Goal: Use online tool/utility: Use online tool/utility

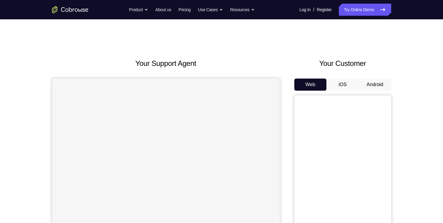
click at [372, 86] on button "Android" at bounding box center [374, 85] width 32 height 12
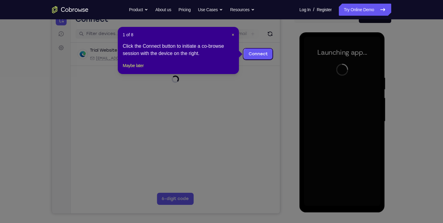
click at [341, 204] on icon at bounding box center [223, 111] width 447 height 223
click at [139, 69] on button "Maybe later" at bounding box center [133, 65] width 21 height 7
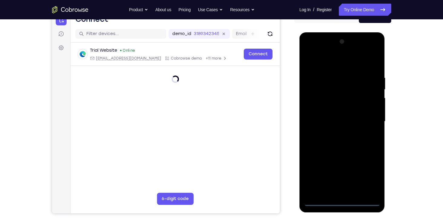
click at [341, 199] on div at bounding box center [342, 121] width 76 height 169
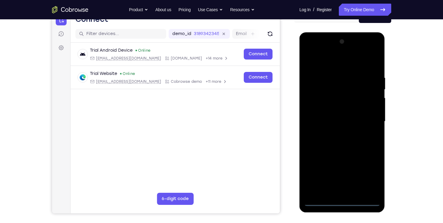
click at [342, 202] on div at bounding box center [342, 121] width 76 height 169
click at [369, 176] on div at bounding box center [342, 121] width 76 height 169
click at [331, 61] on div at bounding box center [342, 121] width 76 height 169
click at [365, 119] on div at bounding box center [342, 121] width 76 height 169
click at [333, 134] on div at bounding box center [342, 121] width 76 height 169
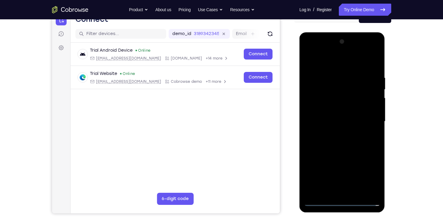
click at [333, 115] on div at bounding box center [342, 121] width 76 height 169
click at [334, 109] on div at bounding box center [342, 121] width 76 height 169
click at [331, 120] on div at bounding box center [342, 121] width 76 height 169
click at [340, 149] on div at bounding box center [342, 121] width 76 height 169
click at [377, 187] on div at bounding box center [342, 121] width 76 height 169
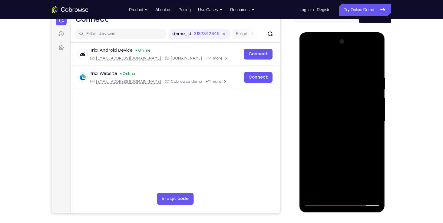
drag, startPoint x: 341, startPoint y: 144, endPoint x: 340, endPoint y: 106, distance: 37.6
click at [340, 106] on div at bounding box center [342, 121] width 76 height 169
click at [309, 170] on div at bounding box center [342, 121] width 76 height 169
drag, startPoint x: 327, startPoint y: 110, endPoint x: 333, endPoint y: 198, distance: 87.9
click at [333, 198] on div at bounding box center [342, 121] width 76 height 169
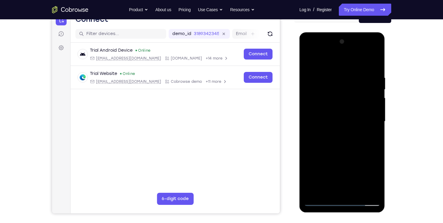
click at [332, 79] on div at bounding box center [342, 121] width 76 height 169
drag, startPoint x: 344, startPoint y: 65, endPoint x: 343, endPoint y: 45, distance: 20.3
click at [343, 45] on div at bounding box center [342, 121] width 76 height 169
click at [373, 118] on div at bounding box center [342, 121] width 76 height 169
click at [373, 191] on div at bounding box center [342, 121] width 76 height 169
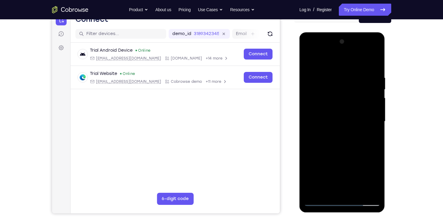
click at [373, 149] on div at bounding box center [342, 121] width 76 height 169
click at [373, 192] on div at bounding box center [342, 121] width 76 height 169
click at [371, 145] on div at bounding box center [342, 121] width 76 height 169
click at [373, 192] on div at bounding box center [342, 121] width 76 height 169
click at [368, 145] on div at bounding box center [342, 121] width 76 height 169
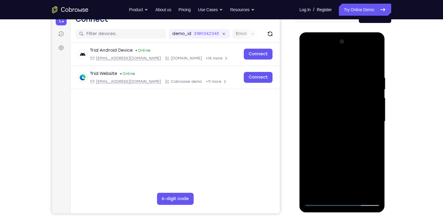
click at [372, 111] on div at bounding box center [342, 121] width 76 height 169
click at [375, 117] on div at bounding box center [342, 121] width 76 height 169
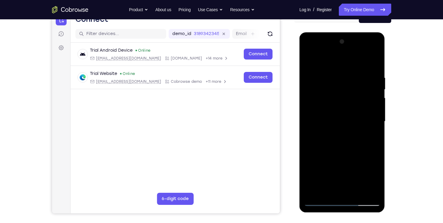
click at [375, 117] on div at bounding box center [342, 121] width 76 height 169
click at [373, 64] on div at bounding box center [342, 121] width 76 height 169
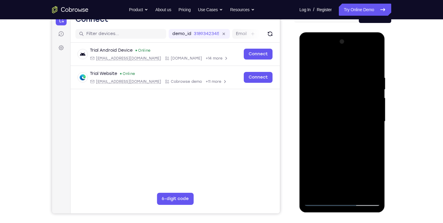
click at [313, 192] on div at bounding box center [342, 121] width 76 height 169
drag, startPoint x: 349, startPoint y: 83, endPoint x: 339, endPoint y: 152, distance: 70.0
click at [339, 152] on div at bounding box center [342, 121] width 76 height 169
click at [374, 61] on div at bounding box center [342, 121] width 76 height 169
drag, startPoint x: 339, startPoint y: 82, endPoint x: 340, endPoint y: 126, distance: 43.9
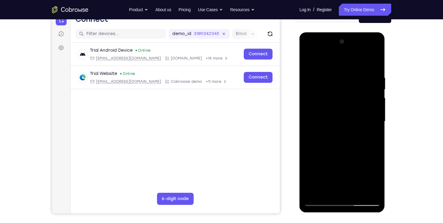
click at [340, 126] on div at bounding box center [342, 121] width 76 height 169
click at [333, 73] on div at bounding box center [342, 121] width 76 height 169
click at [350, 72] on div at bounding box center [342, 121] width 76 height 169
click at [370, 71] on div at bounding box center [342, 121] width 76 height 169
click at [356, 82] on div at bounding box center [342, 121] width 76 height 169
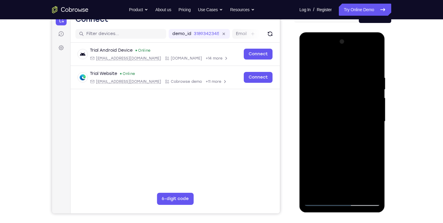
click at [311, 83] on div at bounding box center [342, 121] width 76 height 169
drag, startPoint x: 352, startPoint y: 112, endPoint x: 351, endPoint y: 87, distance: 24.5
click at [351, 87] on div at bounding box center [342, 121] width 76 height 169
drag, startPoint x: 348, startPoint y: 152, endPoint x: 347, endPoint y: 110, distance: 42.1
click at [347, 110] on div at bounding box center [342, 121] width 76 height 169
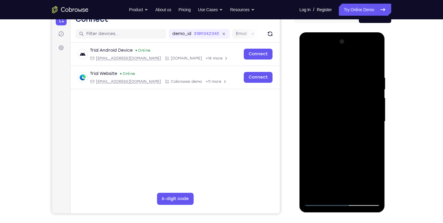
drag, startPoint x: 347, startPoint y: 110, endPoint x: 349, endPoint y: 183, distance: 73.6
click at [349, 183] on div at bounding box center [342, 121] width 76 height 169
click at [347, 82] on div at bounding box center [342, 121] width 76 height 169
drag, startPoint x: 350, startPoint y: 128, endPoint x: 347, endPoint y: 94, distance: 34.0
click at [347, 94] on div at bounding box center [342, 121] width 76 height 169
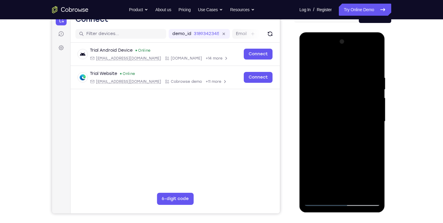
click at [309, 61] on div at bounding box center [342, 121] width 76 height 169
drag, startPoint x: 315, startPoint y: 88, endPoint x: 322, endPoint y: 155, distance: 67.8
click at [322, 155] on div at bounding box center [342, 121] width 76 height 169
click at [313, 193] on div at bounding box center [342, 121] width 76 height 169
drag, startPoint x: 331, startPoint y: 83, endPoint x: 340, endPoint y: 166, distance: 83.9
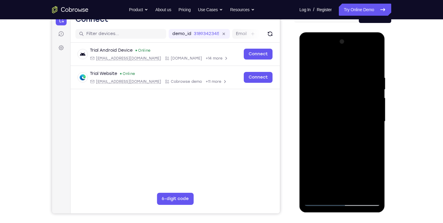
click at [340, 166] on div at bounding box center [342, 121] width 76 height 169
click at [333, 74] on div at bounding box center [342, 121] width 76 height 169
click at [373, 125] on div at bounding box center [342, 121] width 76 height 169
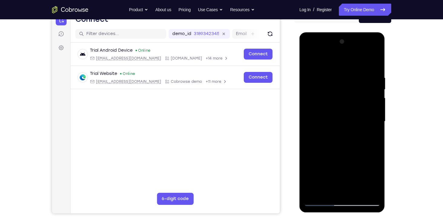
click at [373, 125] on div at bounding box center [342, 121] width 76 height 169
click at [374, 116] on div at bounding box center [342, 121] width 76 height 169
drag, startPoint x: 374, startPoint y: 116, endPoint x: 333, endPoint y: 117, distance: 40.9
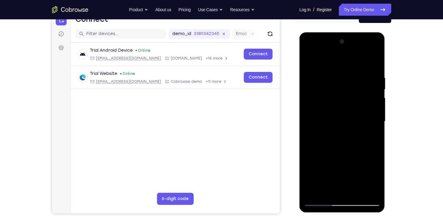
click at [333, 117] on div at bounding box center [342, 121] width 76 height 169
click at [369, 117] on div at bounding box center [342, 121] width 76 height 169
click at [374, 109] on div at bounding box center [342, 121] width 76 height 169
click at [371, 118] on div at bounding box center [342, 121] width 76 height 169
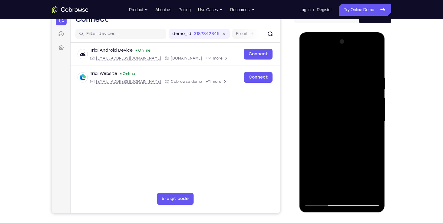
click at [371, 118] on div at bounding box center [342, 121] width 76 height 169
click at [371, 64] on div at bounding box center [342, 121] width 76 height 169
drag, startPoint x: 339, startPoint y: 84, endPoint x: 344, endPoint y: 150, distance: 66.4
click at [344, 150] on div at bounding box center [342, 121] width 76 height 169
click at [333, 74] on div at bounding box center [342, 121] width 76 height 169
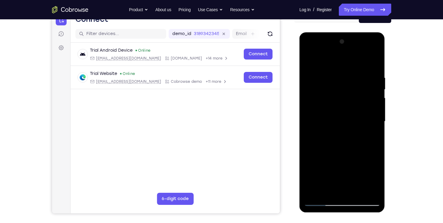
click at [374, 104] on div at bounding box center [342, 121] width 76 height 169
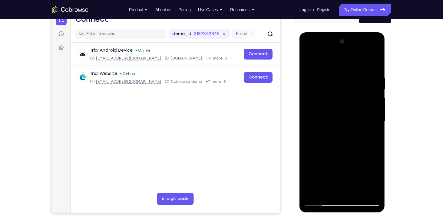
click at [374, 104] on div at bounding box center [342, 121] width 76 height 169
drag, startPoint x: 374, startPoint y: 104, endPoint x: 324, endPoint y: 101, distance: 50.9
click at [324, 101] on div at bounding box center [342, 121] width 76 height 169
click at [373, 62] on div at bounding box center [342, 121] width 76 height 169
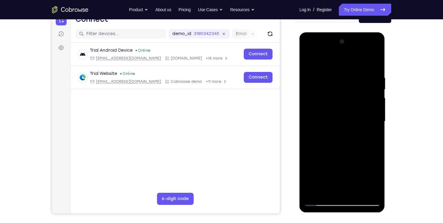
drag, startPoint x: 337, startPoint y: 76, endPoint x: 339, endPoint y: 168, distance: 91.4
click at [339, 168] on div at bounding box center [342, 121] width 76 height 169
click at [371, 74] on div at bounding box center [342, 121] width 76 height 169
click at [374, 64] on div at bounding box center [342, 121] width 76 height 169
click at [357, 192] on div at bounding box center [342, 121] width 76 height 169
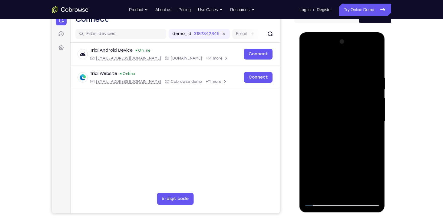
click at [334, 153] on div at bounding box center [342, 121] width 76 height 169
click at [340, 118] on div at bounding box center [342, 121] width 76 height 169
click at [366, 145] on div at bounding box center [342, 121] width 76 height 169
click at [358, 150] on div at bounding box center [342, 121] width 76 height 169
click at [326, 189] on div at bounding box center [342, 121] width 76 height 169
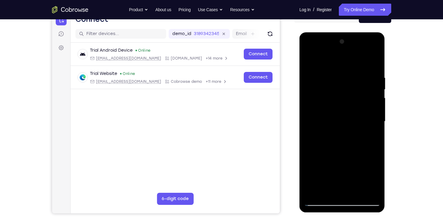
click at [343, 171] on div at bounding box center [342, 121] width 76 height 169
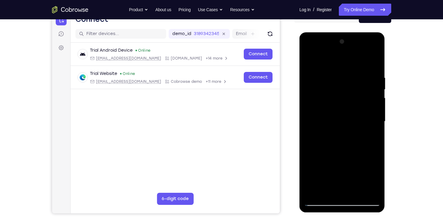
click at [371, 132] on div at bounding box center [342, 121] width 76 height 169
click at [334, 95] on div at bounding box center [342, 121] width 76 height 169
